Goal: Task Accomplishment & Management: Use online tool/utility

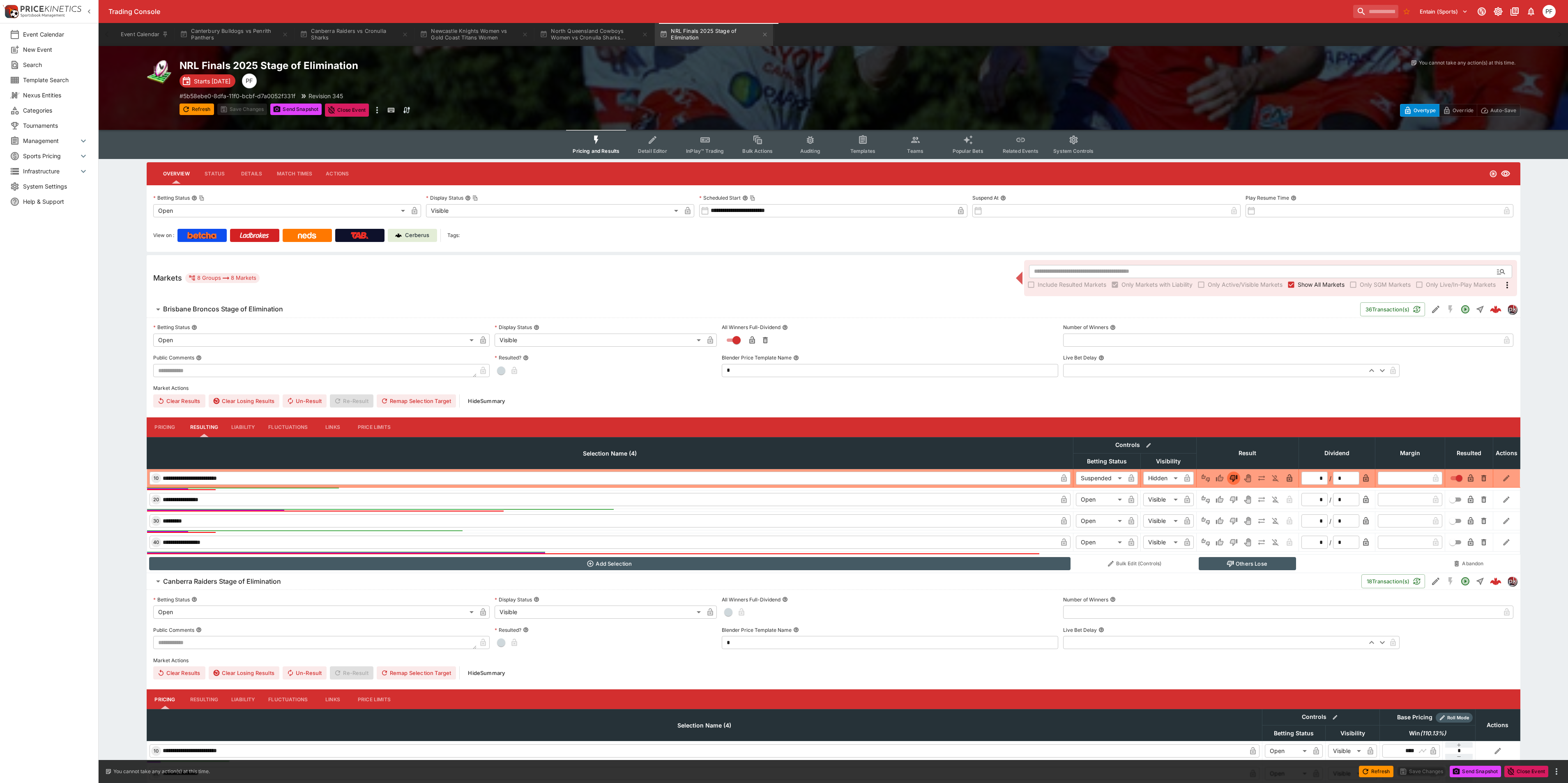
scroll to position [185, 0]
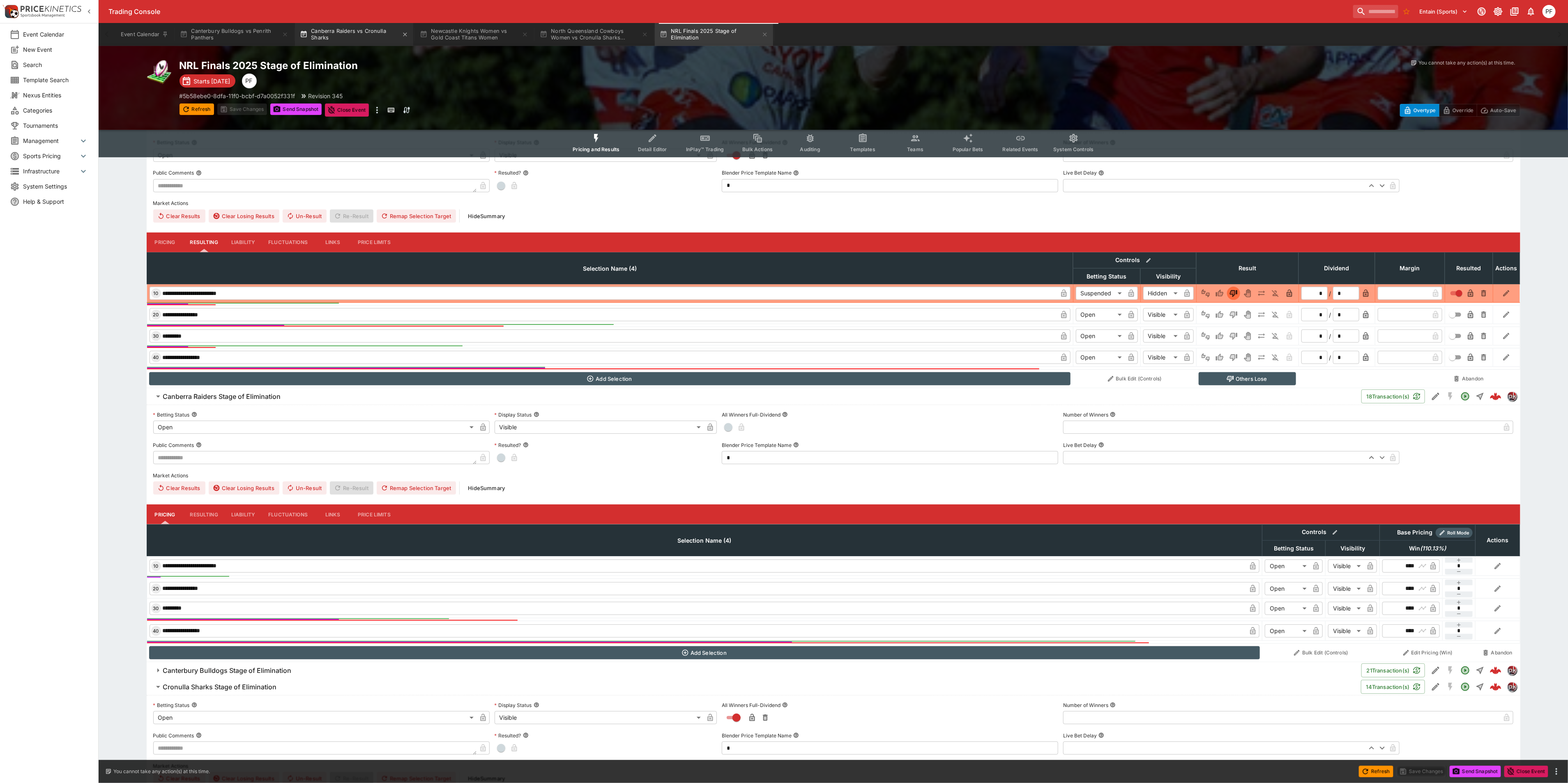
click at [340, 37] on button "Canberra Raiders vs Cronulla Sharks" at bounding box center [354, 35] width 118 height 23
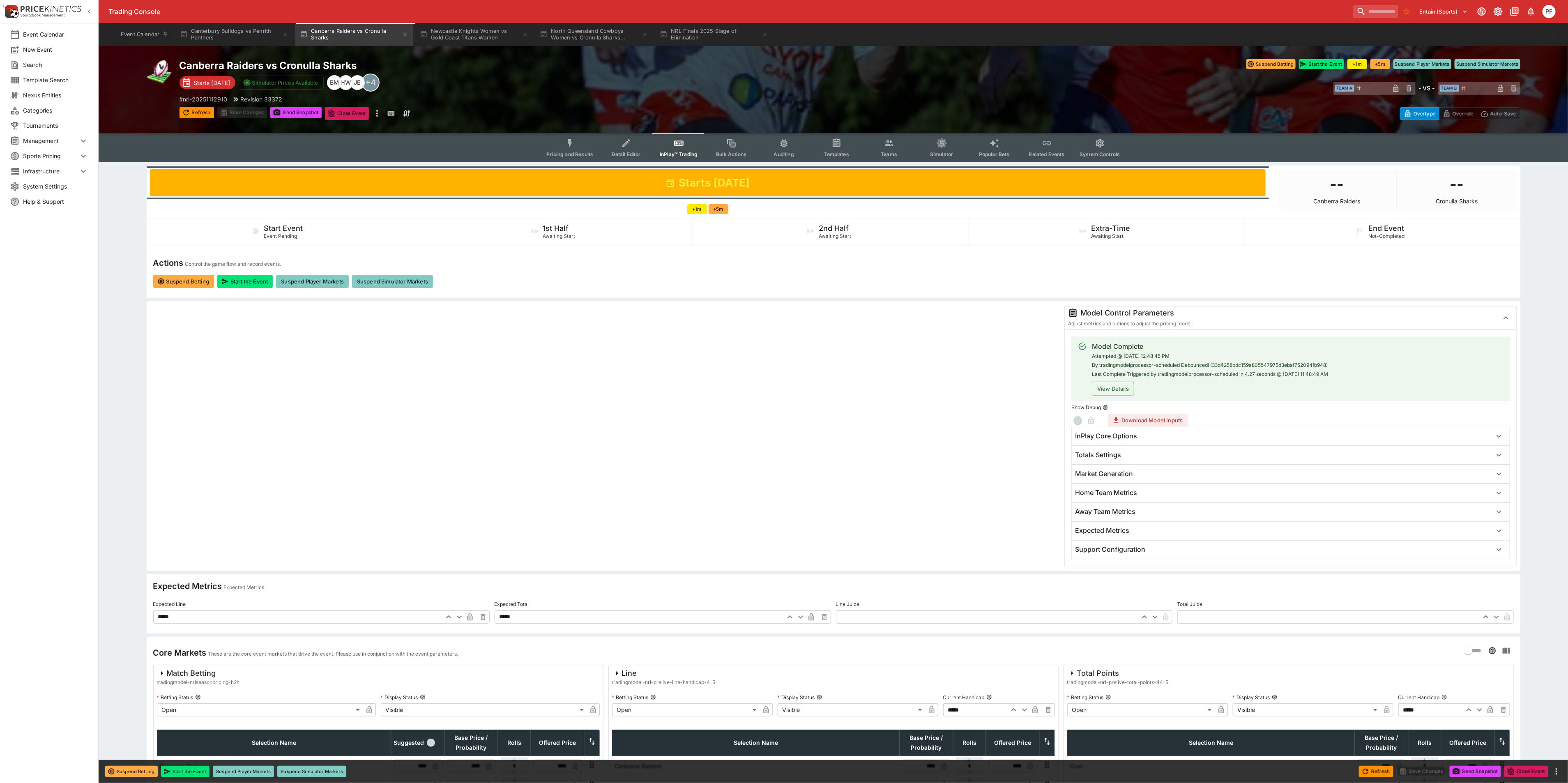
click at [91, 512] on div "Event Calendar New Event Search Template Search Nexus Entities Categories Tourn…" at bounding box center [49, 391] width 99 height 783
click at [843, 142] on button "Templates" at bounding box center [836, 148] width 53 height 29
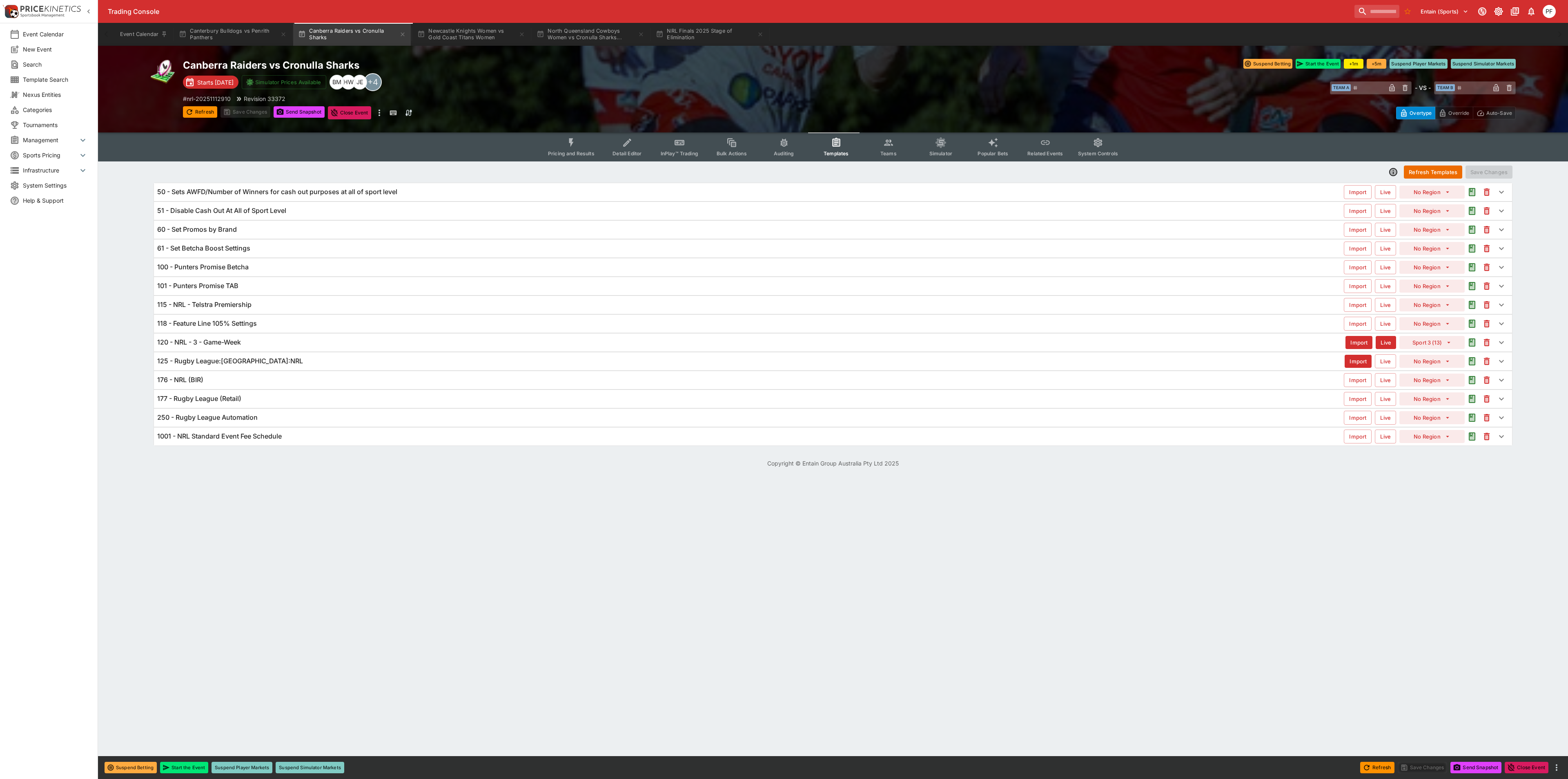
click at [244, 342] on div "120 - NRL - 3 - Game-Week" at bounding box center [751, 342] width 1188 height 9
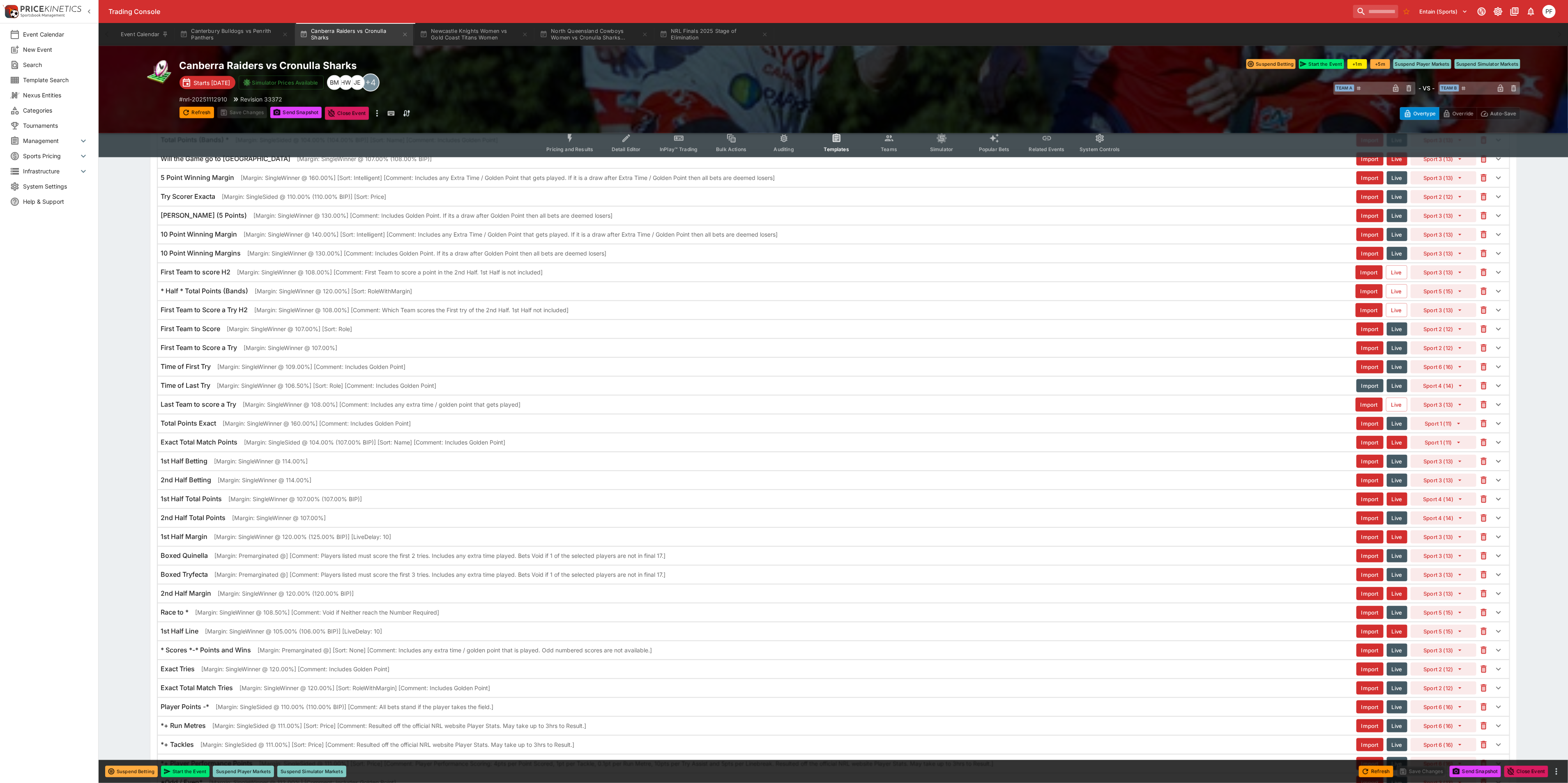
scroll to position [1252, 0]
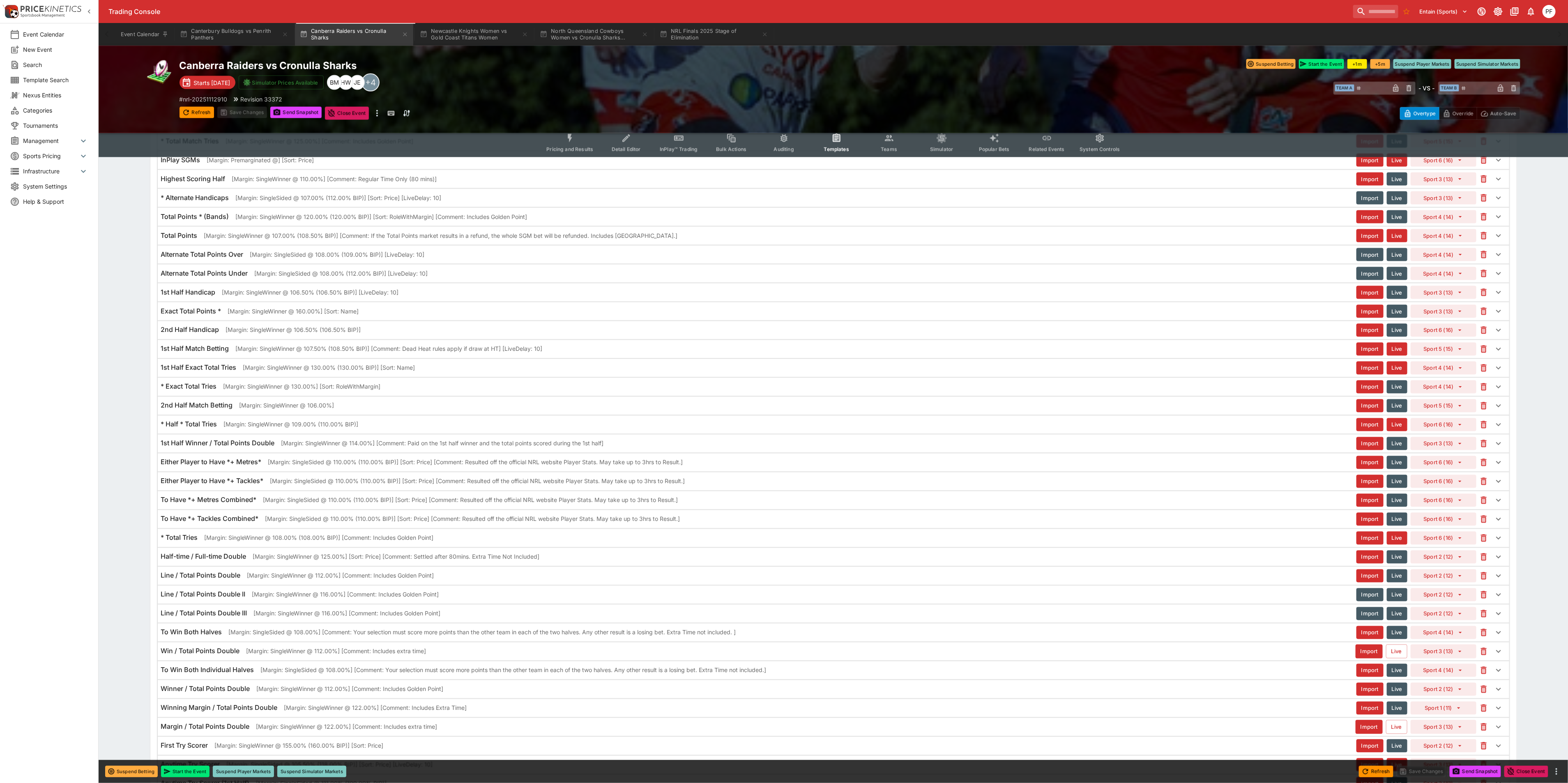
click at [212, 429] on h6 "* Half * Total Tries" at bounding box center [189, 424] width 56 height 9
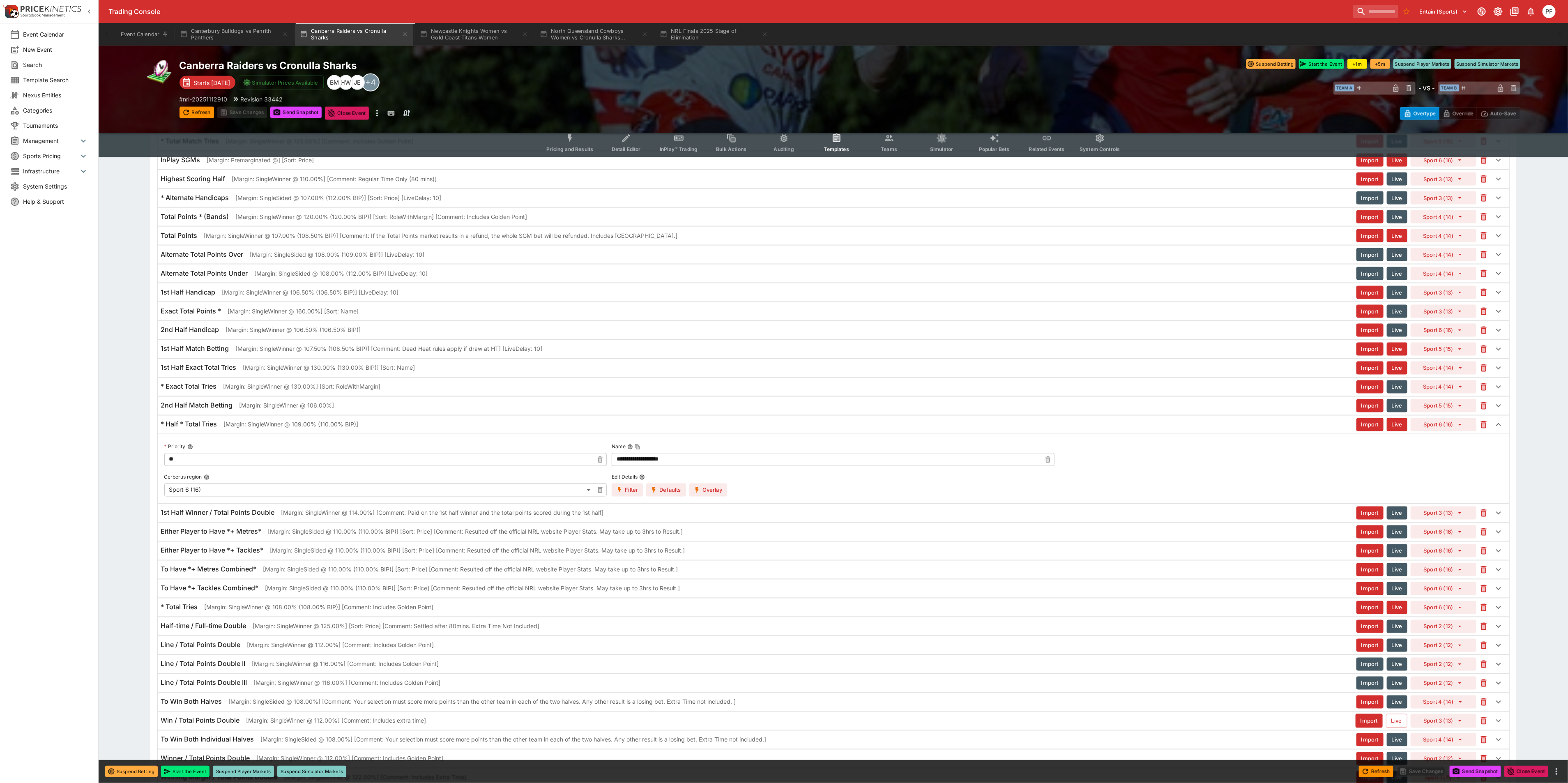
scroll to position [1273, 0]
click at [565, 139] on button "Pricing and Results" at bounding box center [569, 143] width 60 height 29
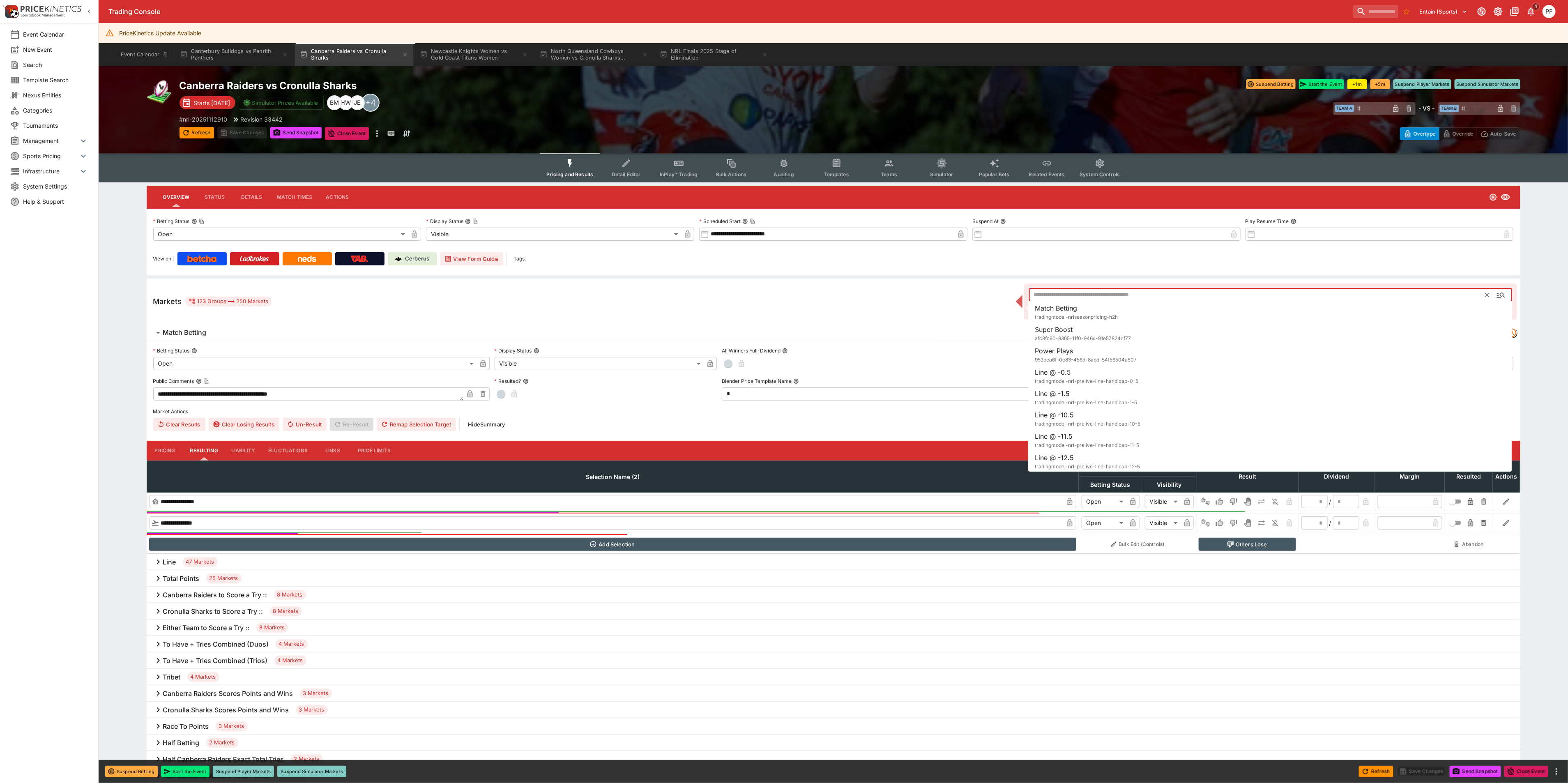
click at [1067, 297] on input "text" at bounding box center [1256, 294] width 456 height 13
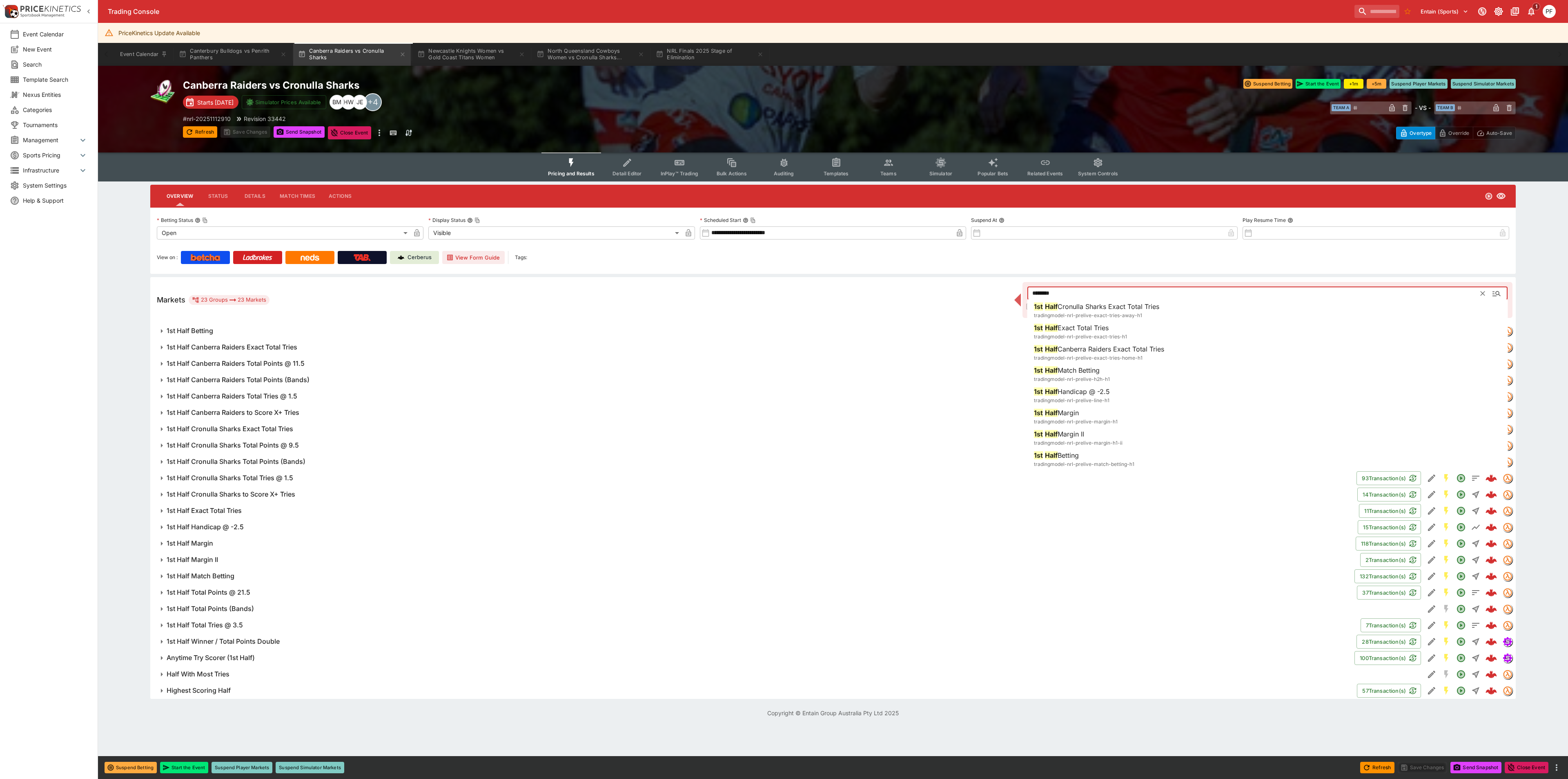
type input "********"
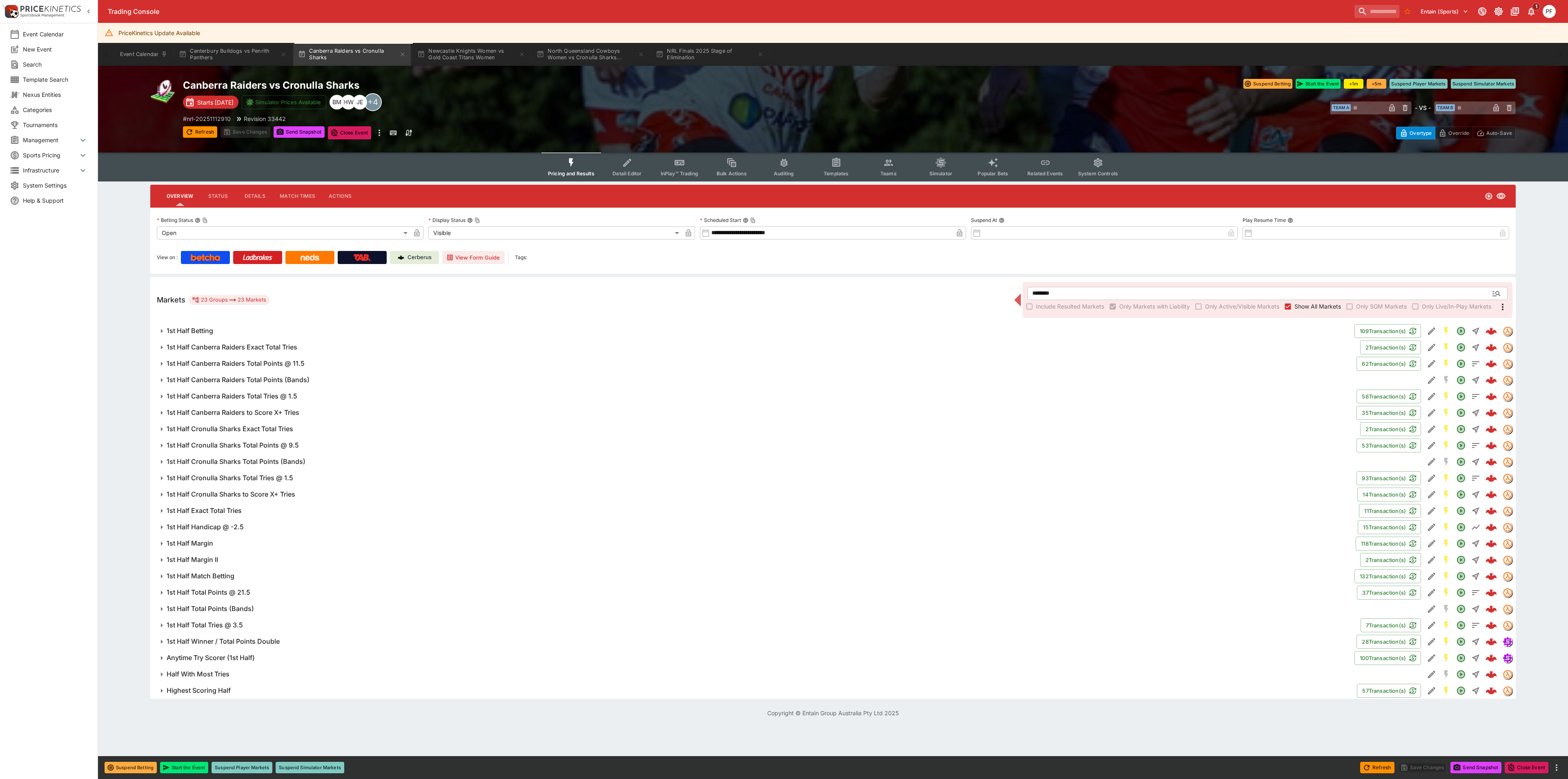
click at [235, 707] on div "Copyright © Entain Group Australia Pty Ltd 2025" at bounding box center [833, 713] width 1470 height 28
click at [223, 625] on h6 "1st Half Total Tries @ 3.5" at bounding box center [205, 625] width 76 height 9
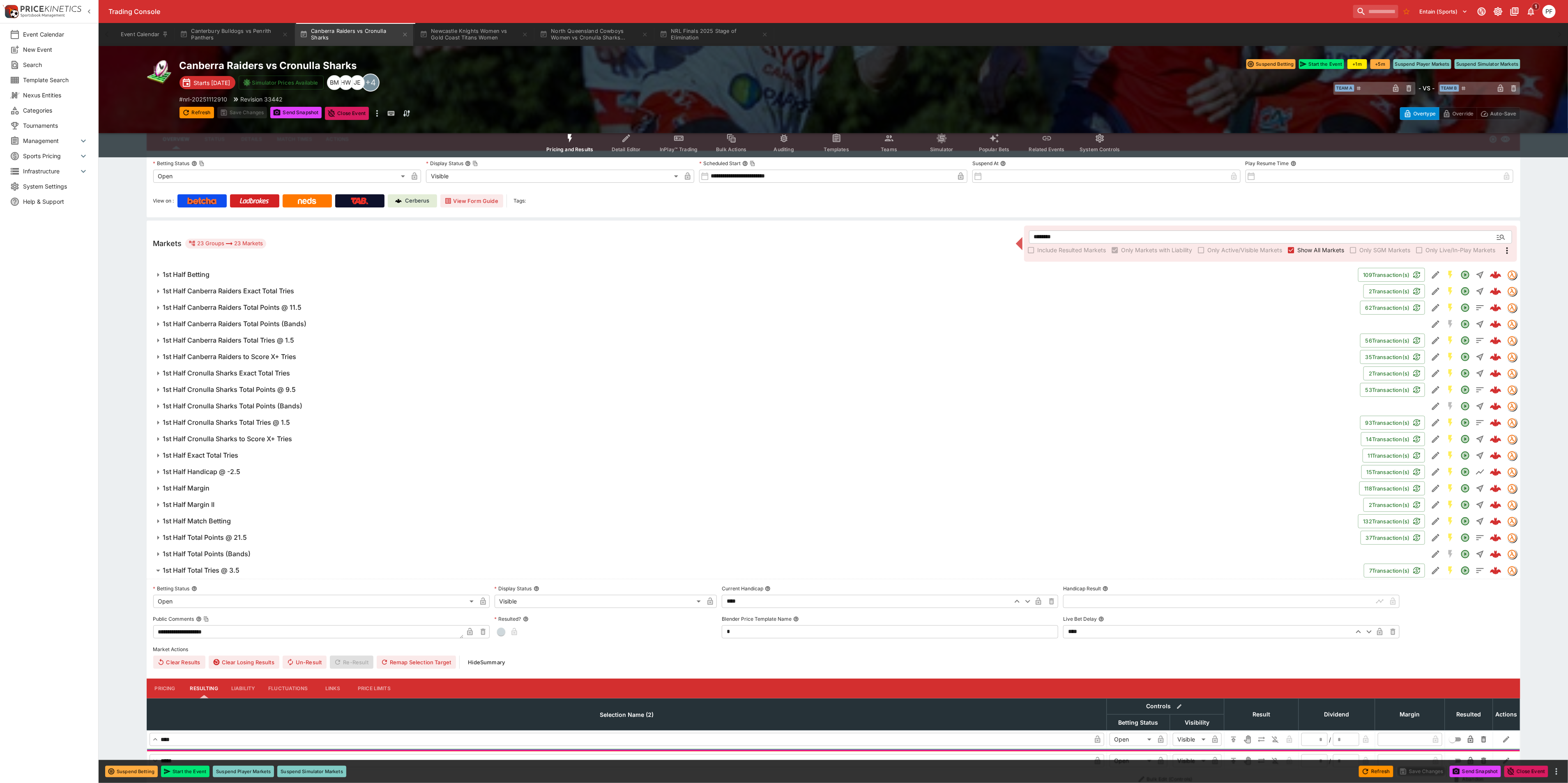
scroll to position [123, 0]
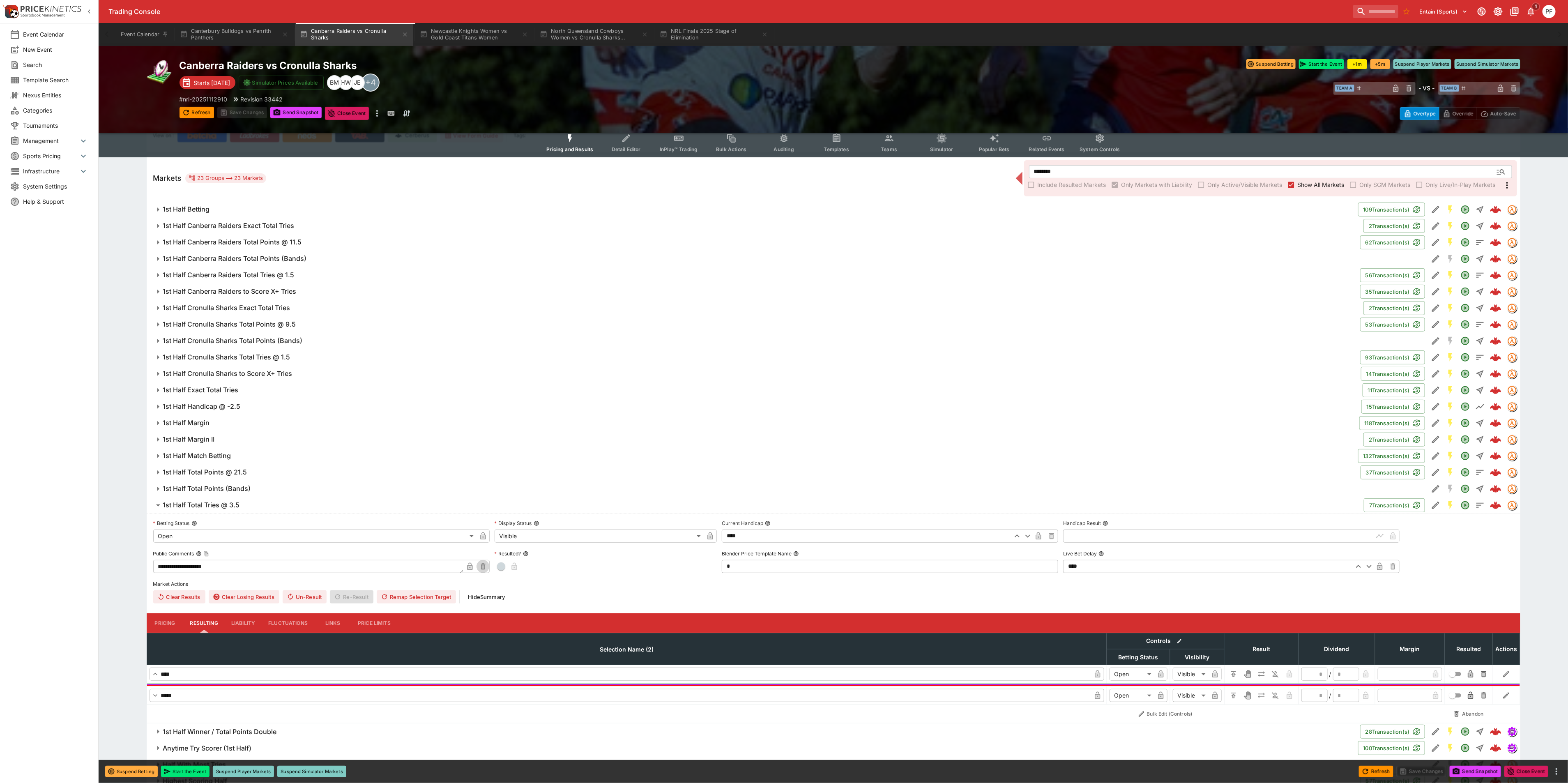
click at [483, 567] on icon "button" at bounding box center [482, 566] width 3 height 3
click at [452, 563] on textarea at bounding box center [315, 566] width 323 height 13
click at [471, 566] on icon "button" at bounding box center [470, 567] width 4 height 3
click at [238, 115] on button "Save Changes" at bounding box center [242, 112] width 50 height 12
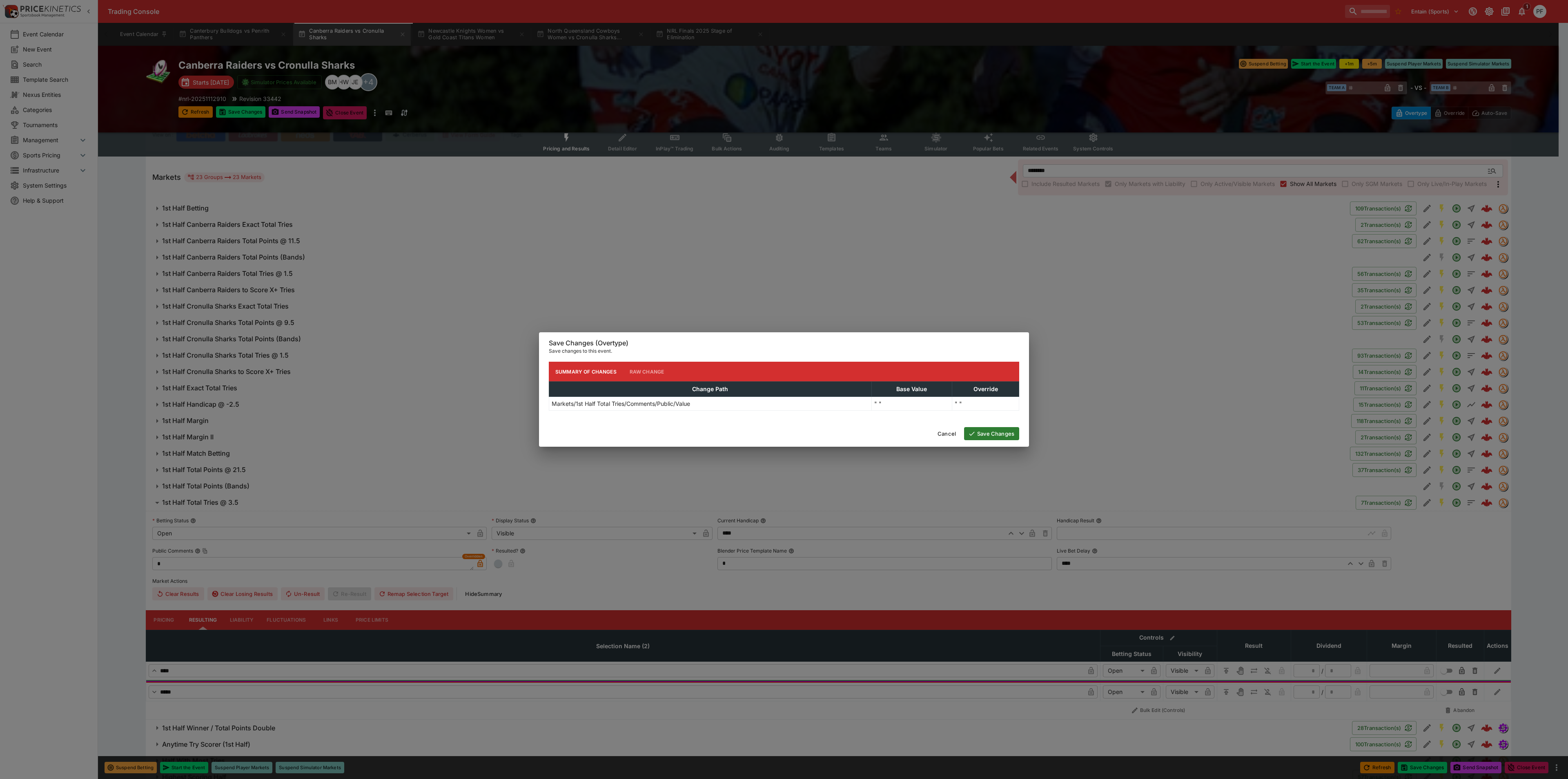
click at [984, 431] on button "Save Changes" at bounding box center [992, 433] width 55 height 13
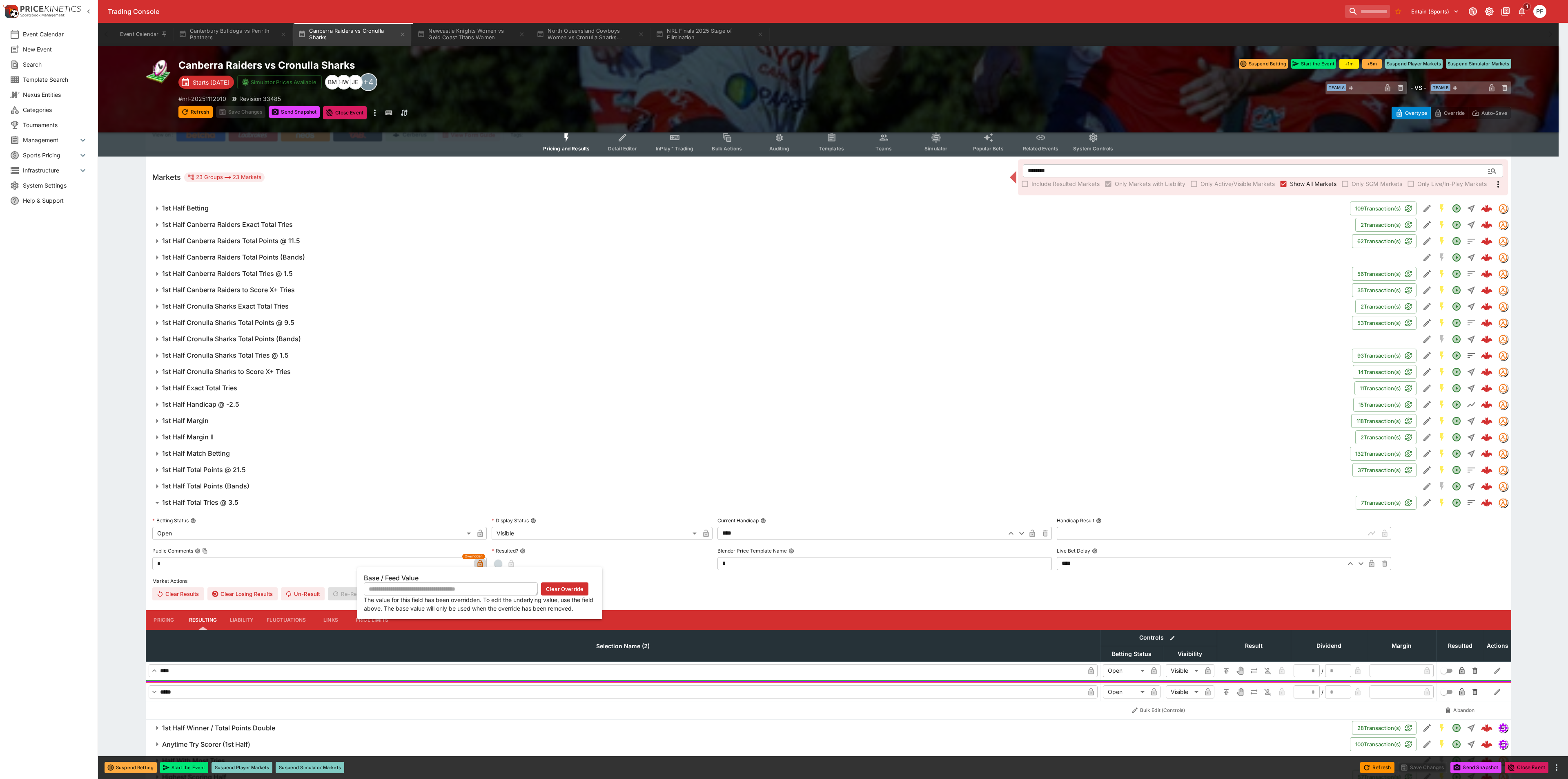
click at [480, 560] on icon "button" at bounding box center [480, 563] width 8 height 8
type textarea "**********"
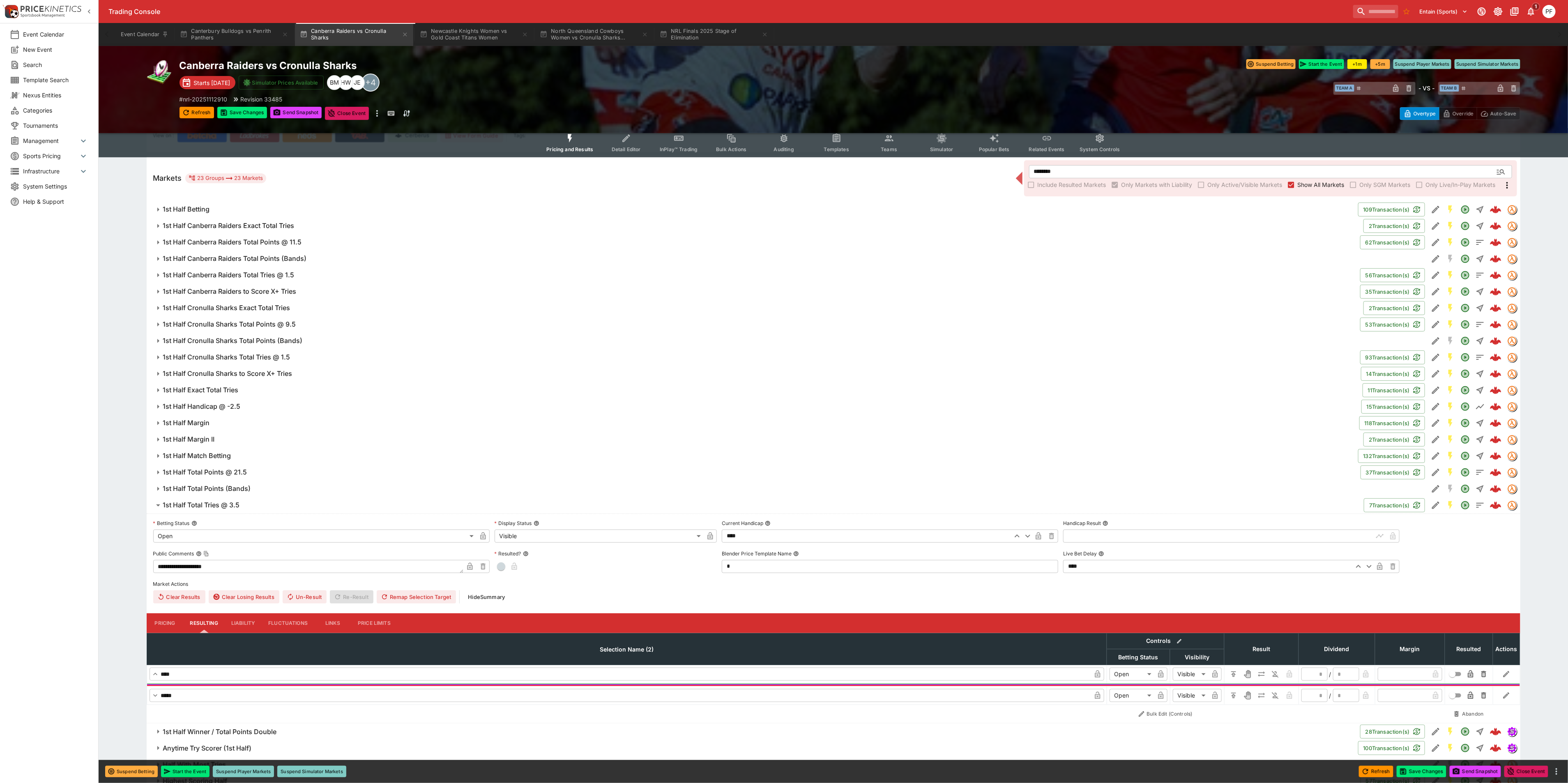
click at [486, 566] on icon "button" at bounding box center [482, 566] width 8 height 8
click at [246, 112] on button "Save Changes" at bounding box center [242, 112] width 50 height 12
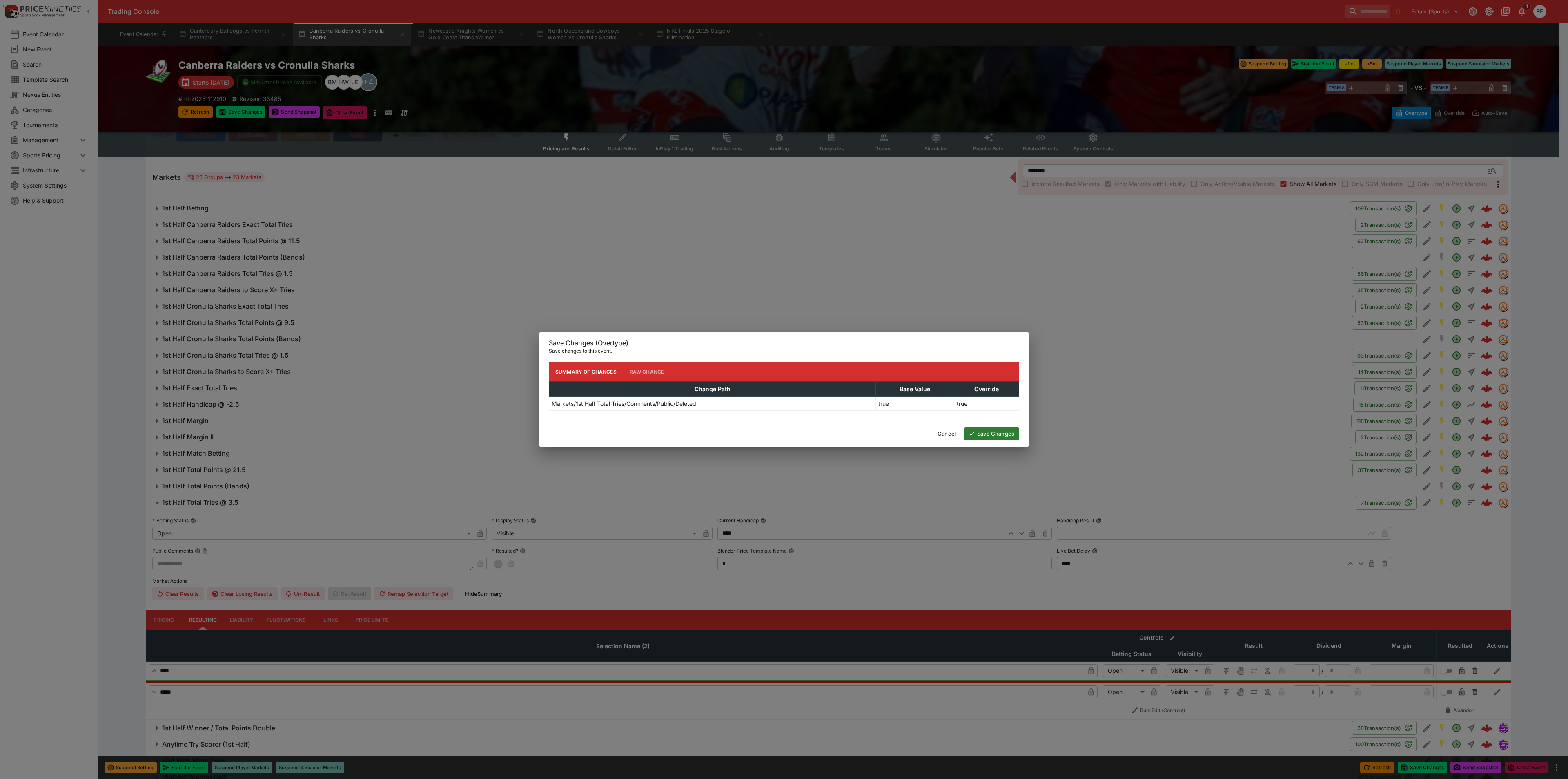
click at [988, 437] on button "Save Changes" at bounding box center [992, 433] width 55 height 13
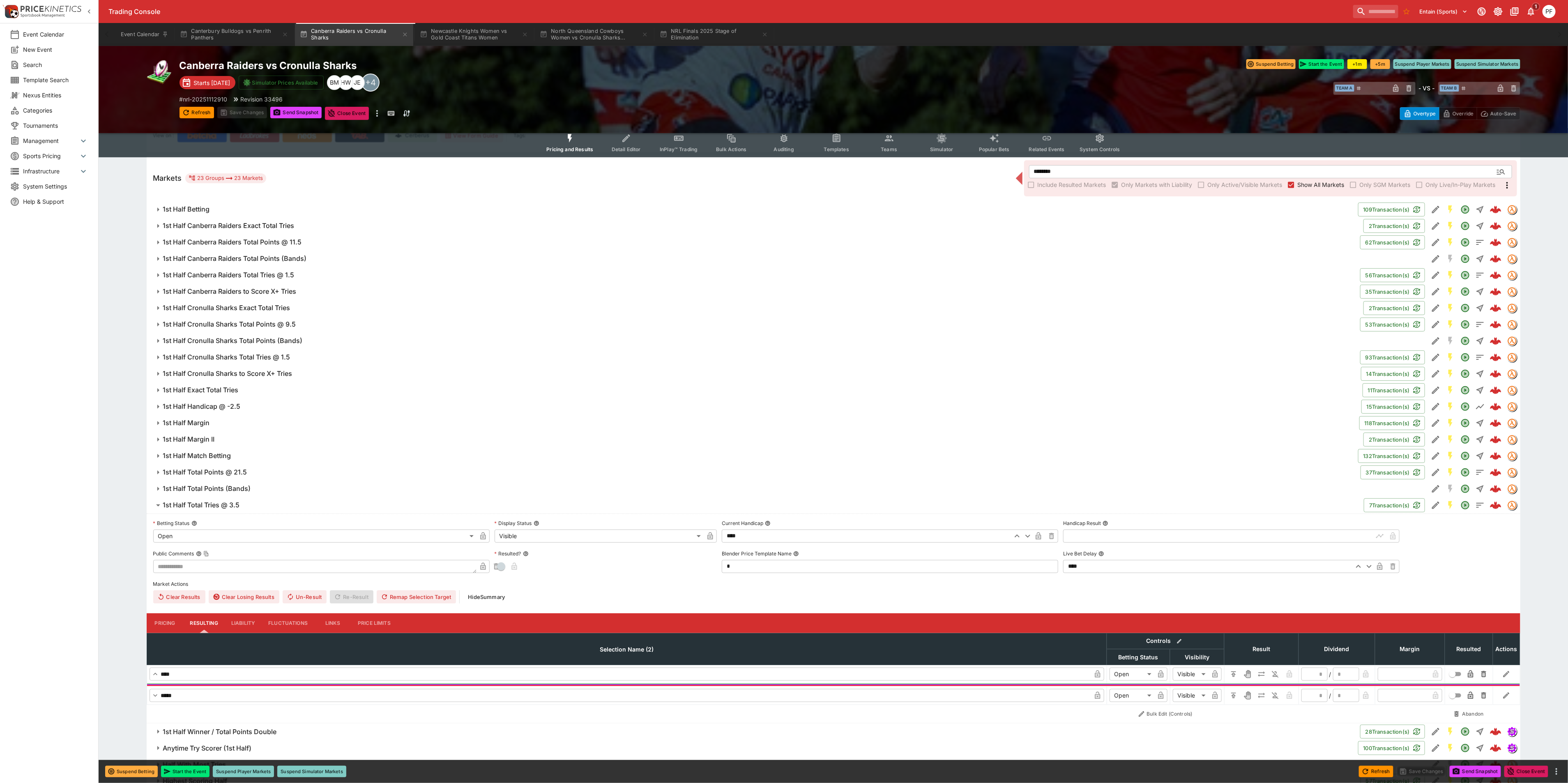
type textarea "**********"
click at [1441, 507] on button "Edit Detail" at bounding box center [1435, 505] width 15 height 15
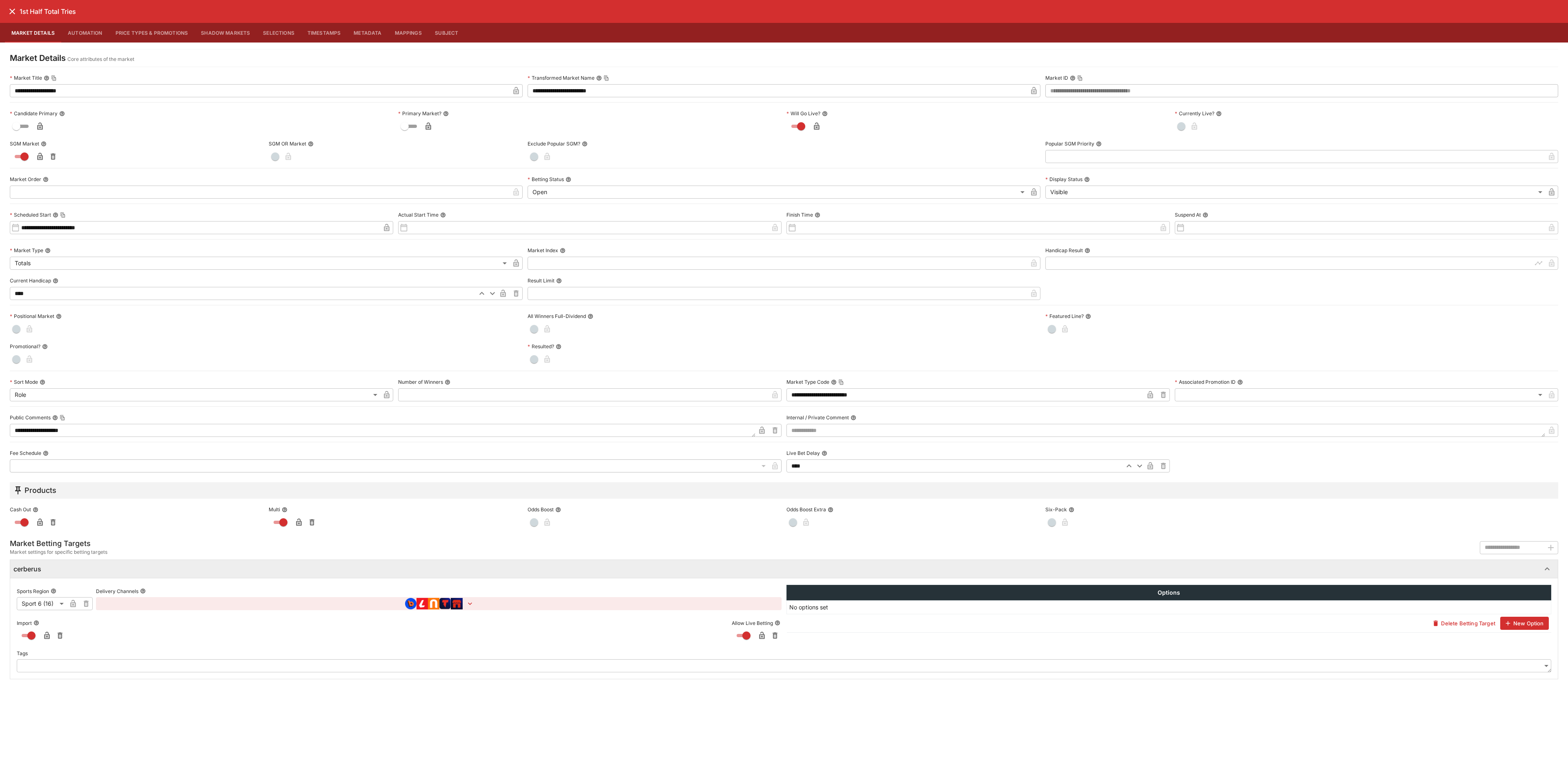
click at [15, 13] on icon "close" at bounding box center [12, 11] width 5 height 5
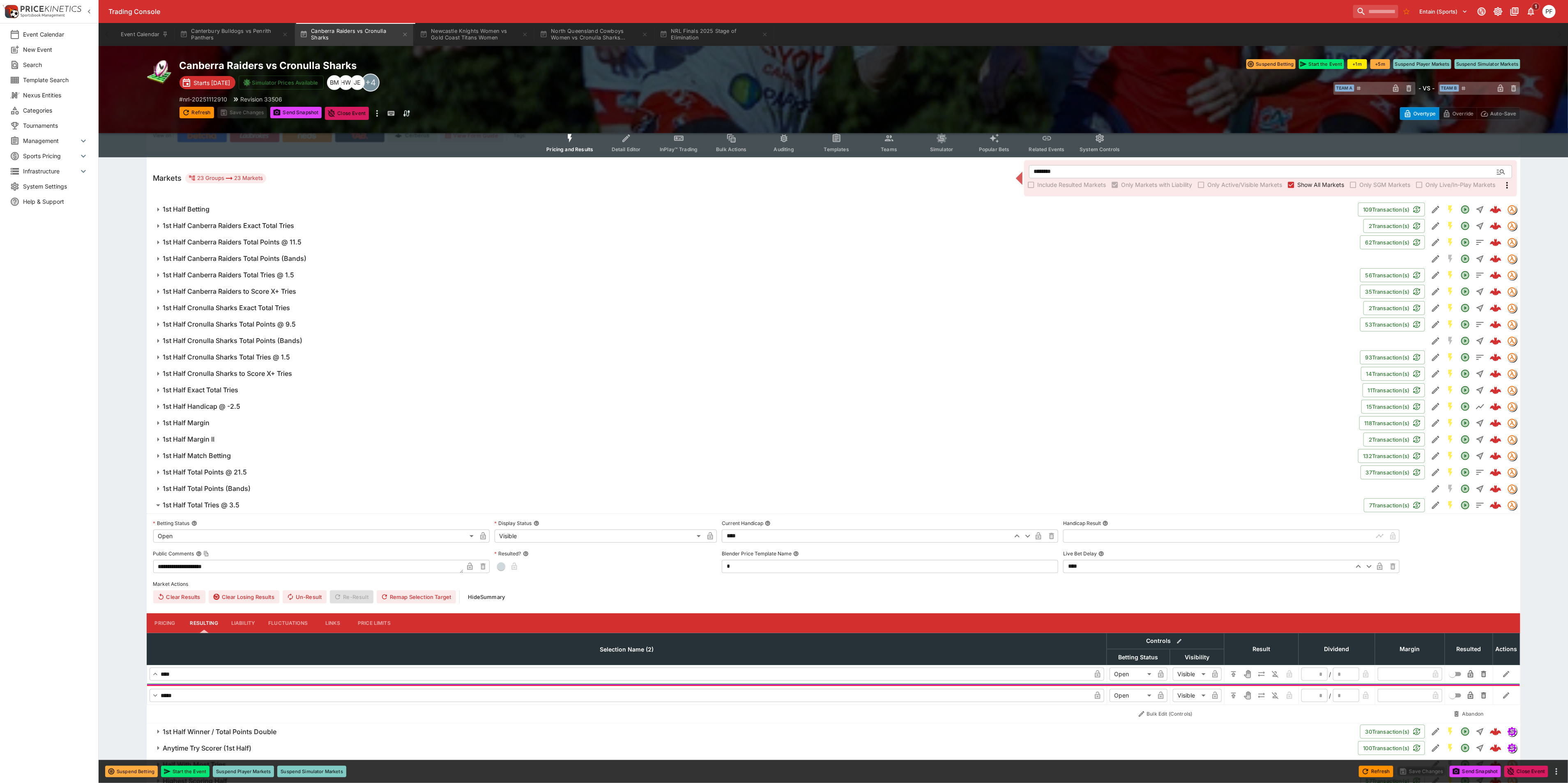
click at [846, 141] on button "Templates" at bounding box center [836, 143] width 53 height 29
